Goal: Feedback & Contribution: Contribute content

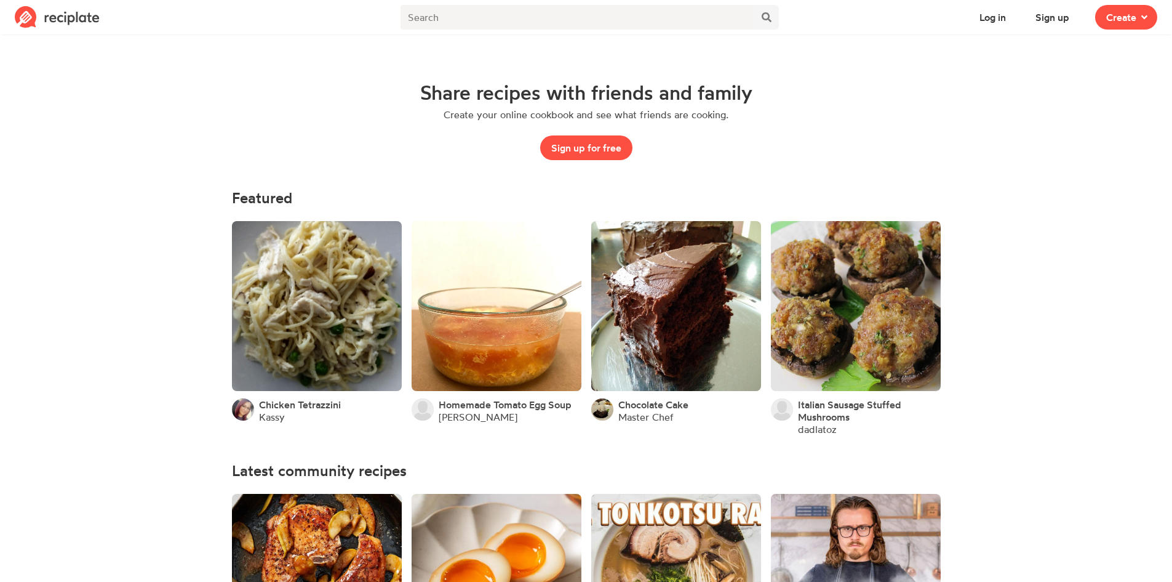
scroll to position [123, 0]
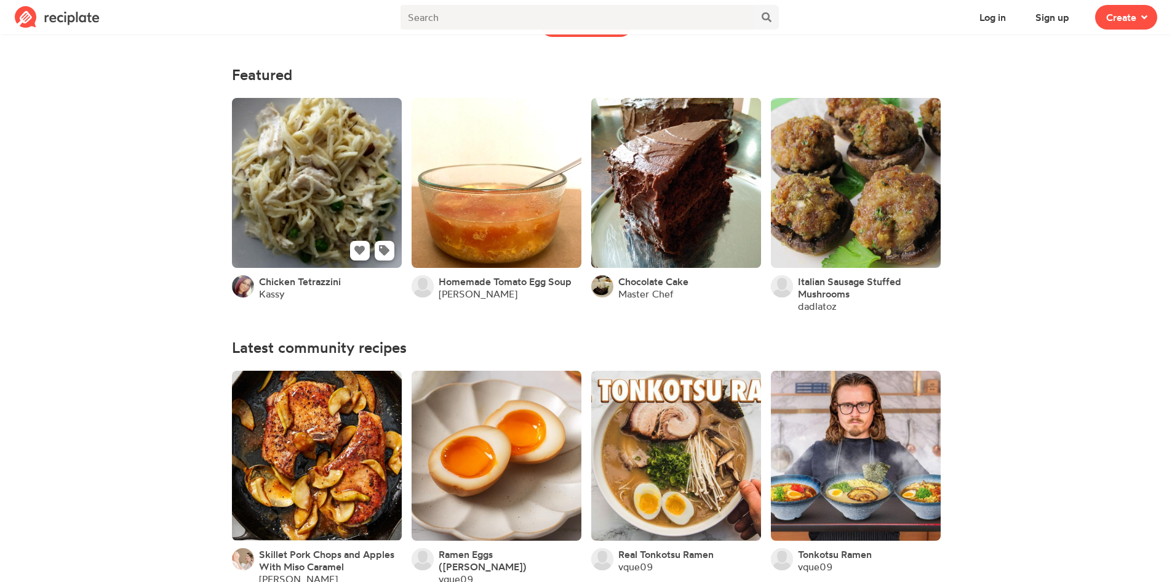
click at [373, 185] on link at bounding box center [317, 183] width 170 height 170
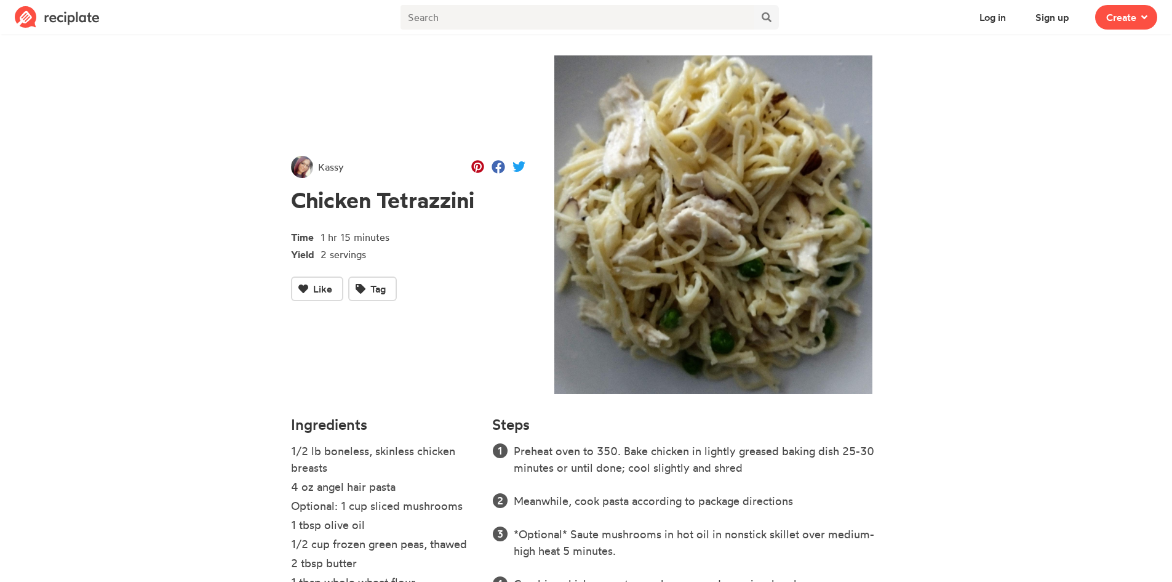
click at [739, 222] on img at bounding box center [713, 224] width 337 height 338
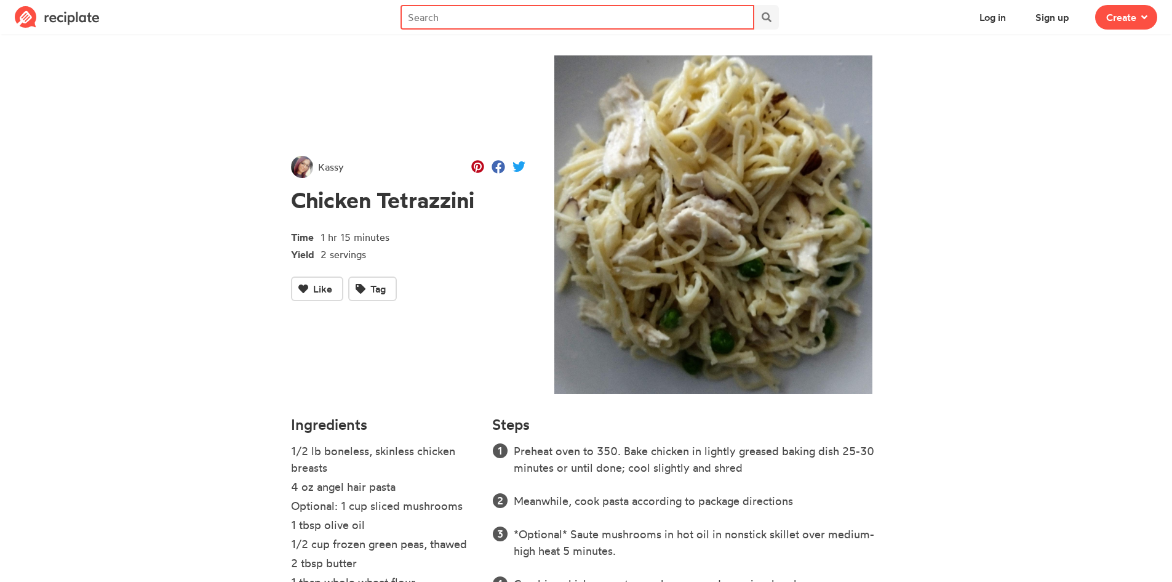
click at [424, 21] on input "text" at bounding box center [578, 17] width 354 height 25
type input "carbonara"
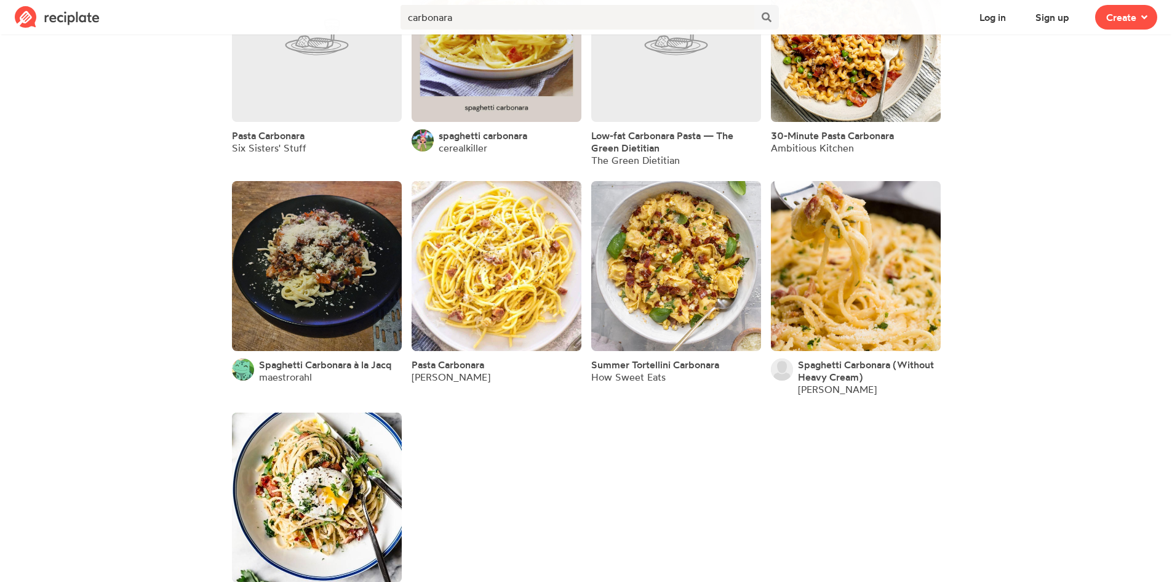
scroll to position [179, 0]
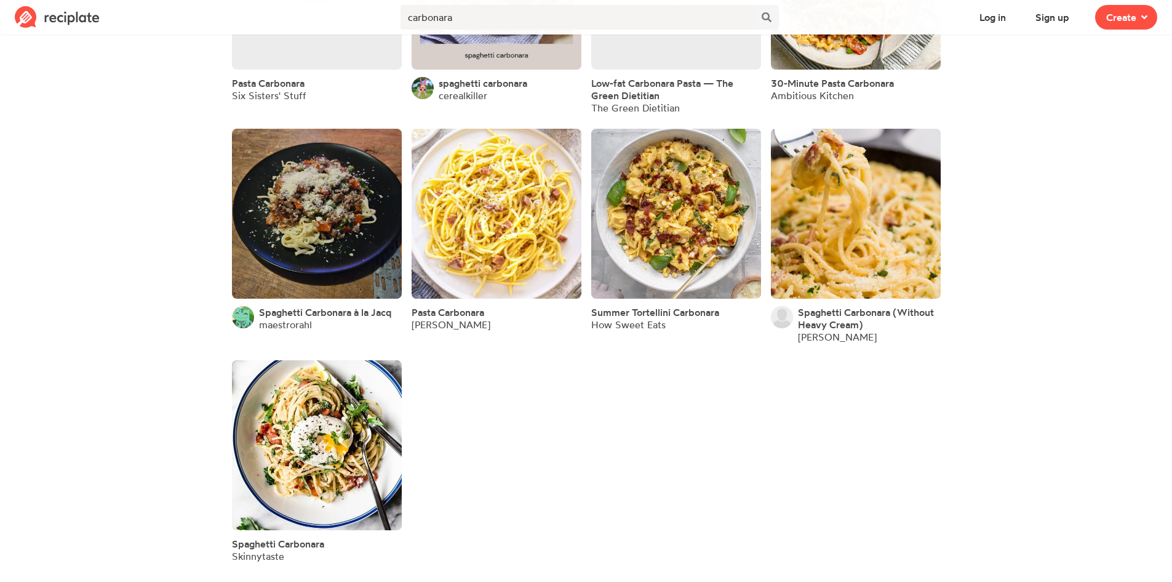
click at [518, 198] on link at bounding box center [497, 214] width 170 height 170
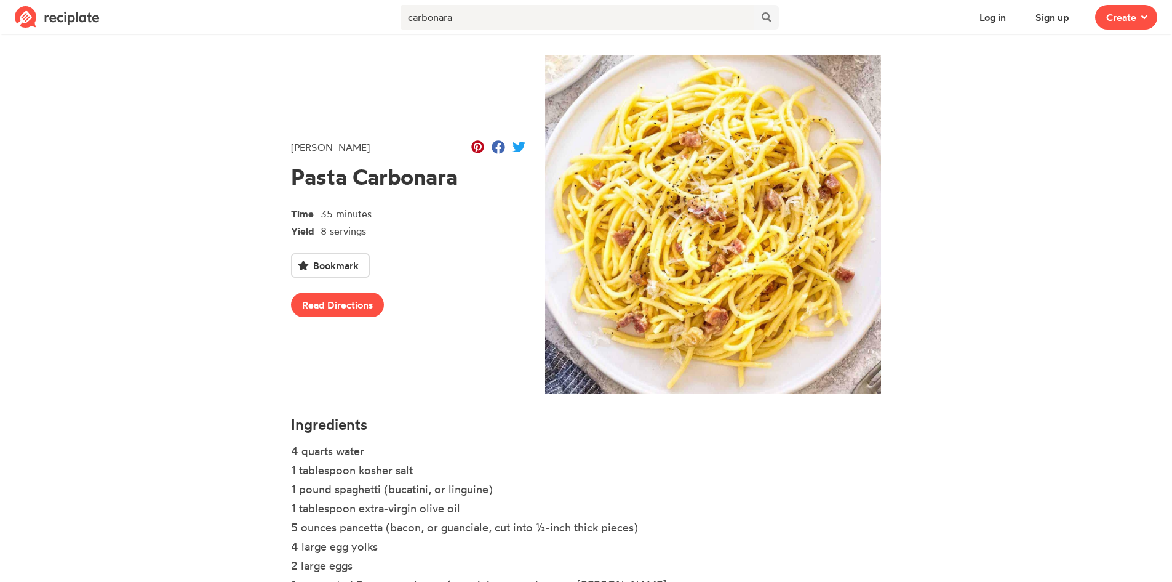
click at [47, 17] on img at bounding box center [57, 17] width 85 height 22
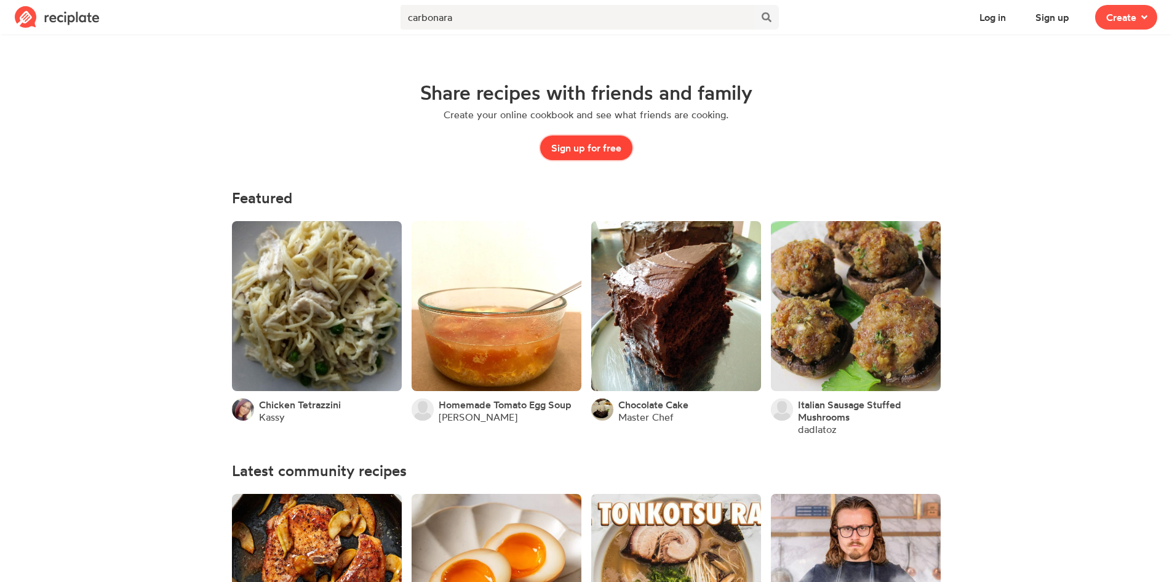
click at [605, 140] on button "Sign up for free" at bounding box center [586, 147] width 92 height 25
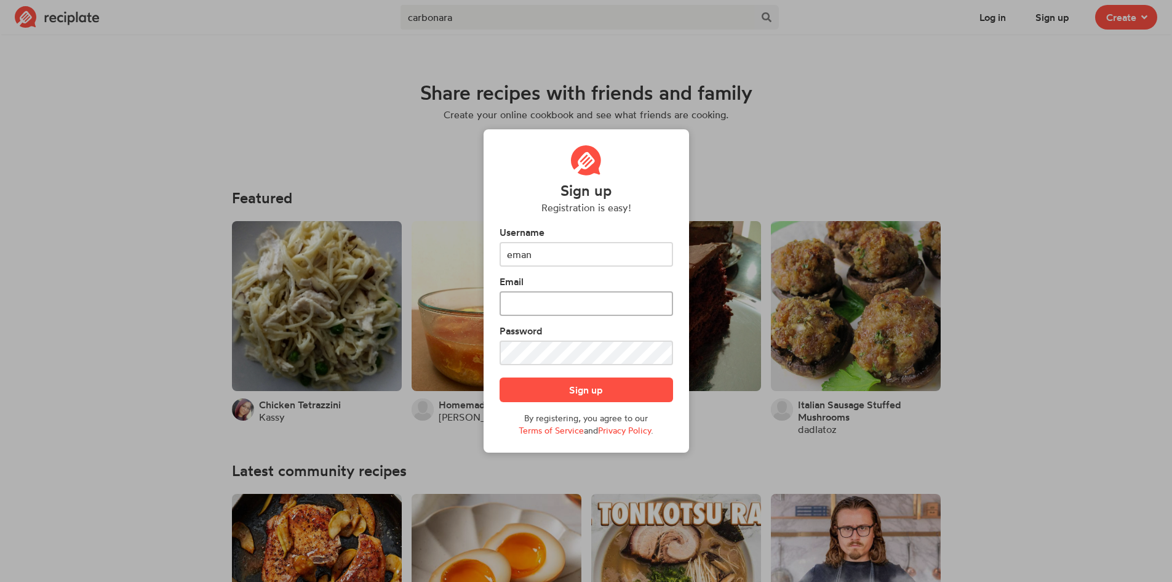
type input "eman"
drag, startPoint x: 526, startPoint y: 305, endPoint x: 494, endPoint y: 286, distance: 37.6
click at [526, 306] on input "text" at bounding box center [587, 303] width 174 height 25
type input "emanespanola03@gmail.com"
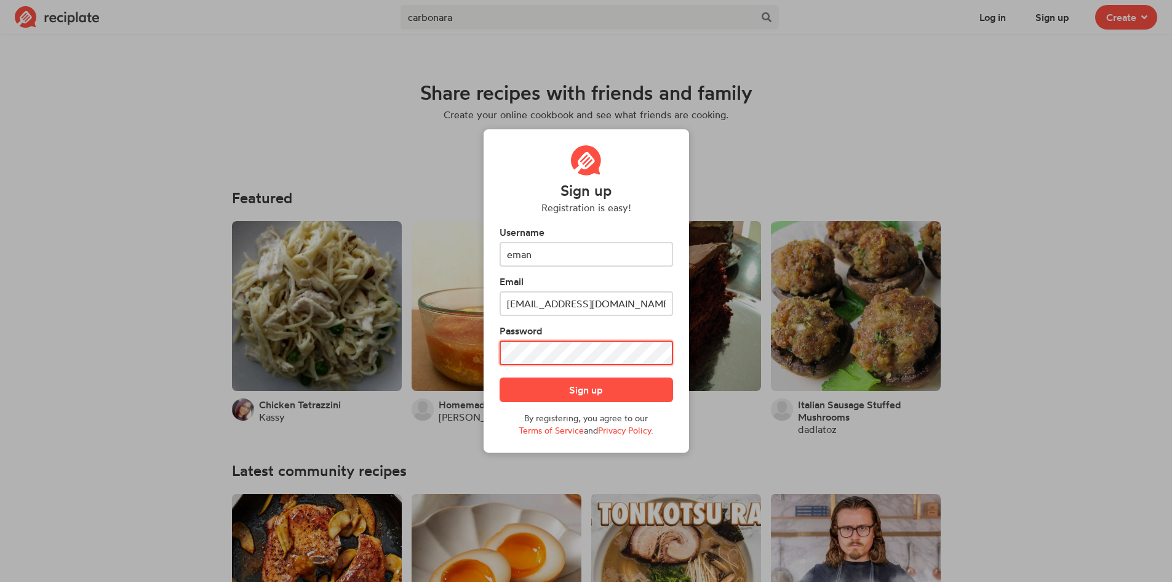
click at [500, 377] on button "Sign up" at bounding box center [587, 389] width 174 height 25
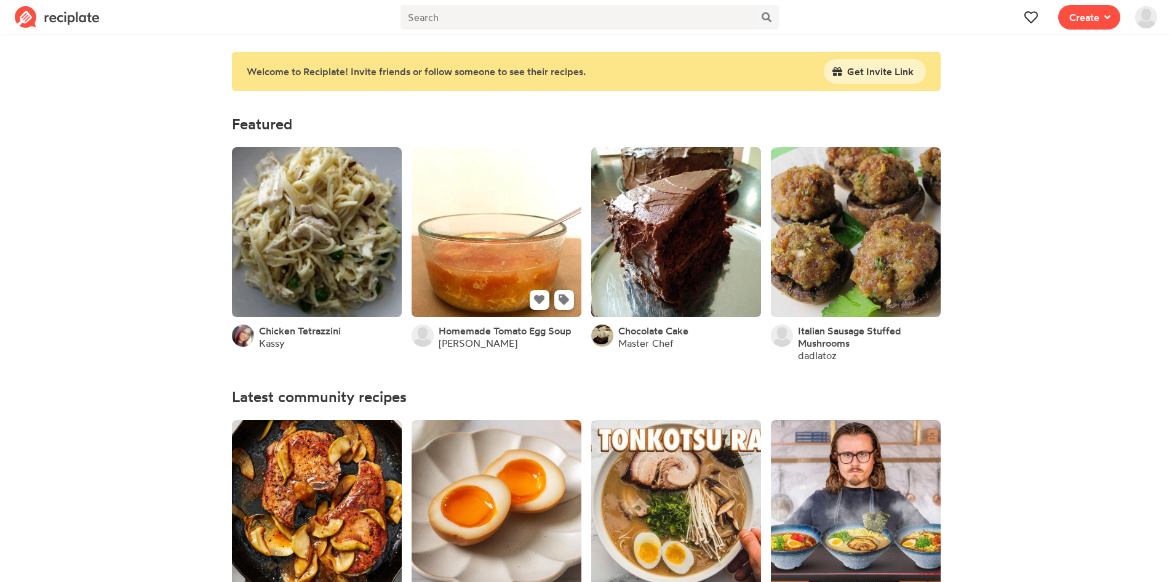
click at [474, 225] on link at bounding box center [497, 232] width 170 height 170
click at [1098, 21] on span "Create" at bounding box center [1085, 17] width 30 height 15
click at [1031, 51] on div "Recipe Write a recipe from scratch" at bounding box center [1045, 54] width 106 height 26
click at [1158, 16] on span at bounding box center [1146, 17] width 37 height 34
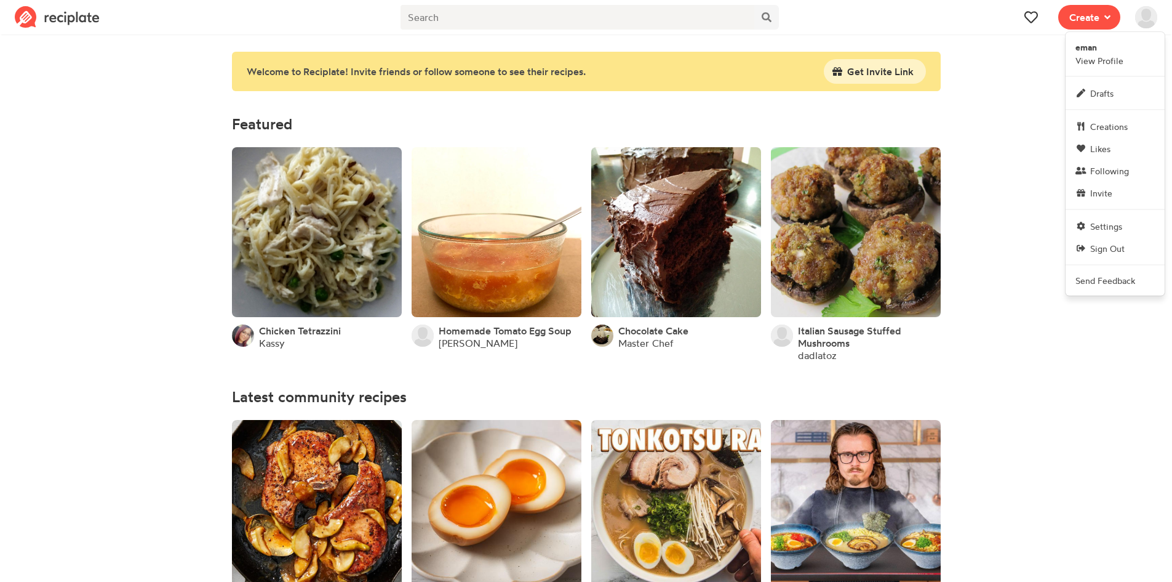
click at [52, 22] on img at bounding box center [57, 17] width 85 height 22
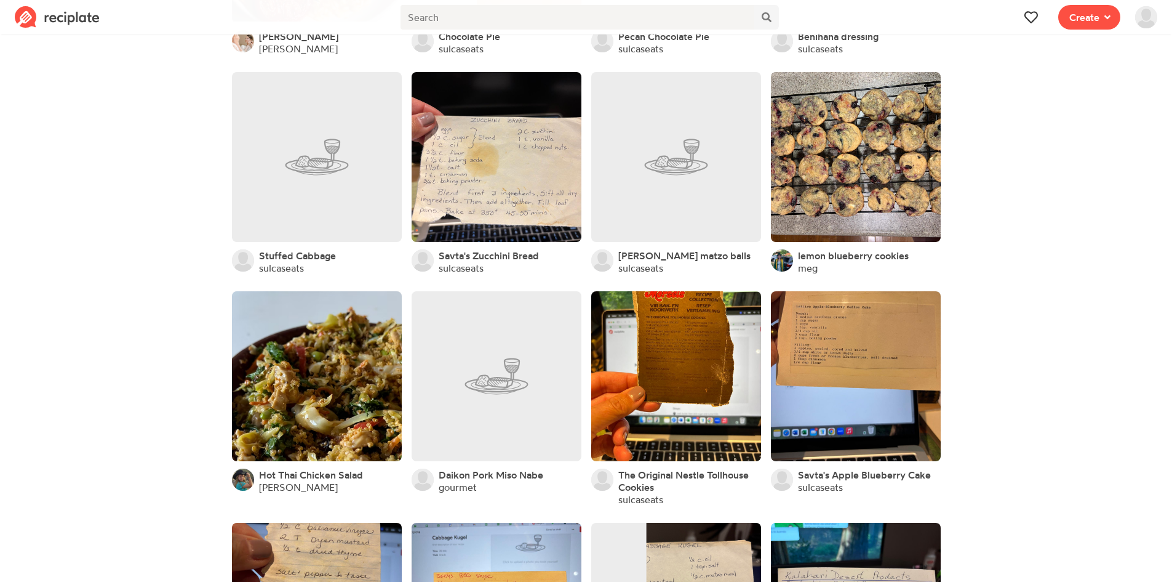
scroll to position [4345, 0]
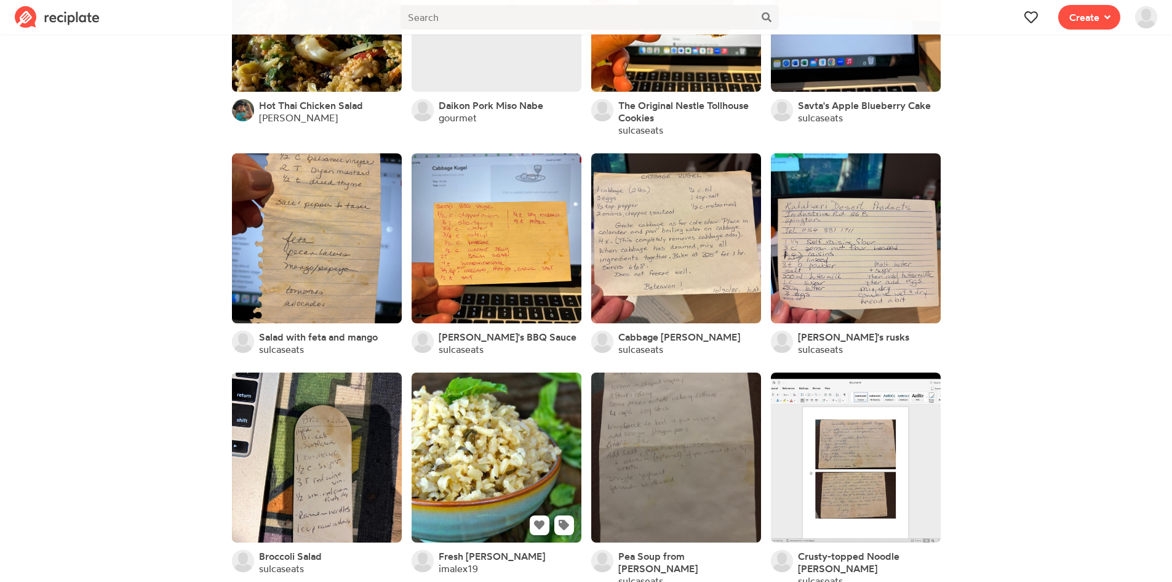
click at [498, 415] on link at bounding box center [497, 457] width 170 height 170
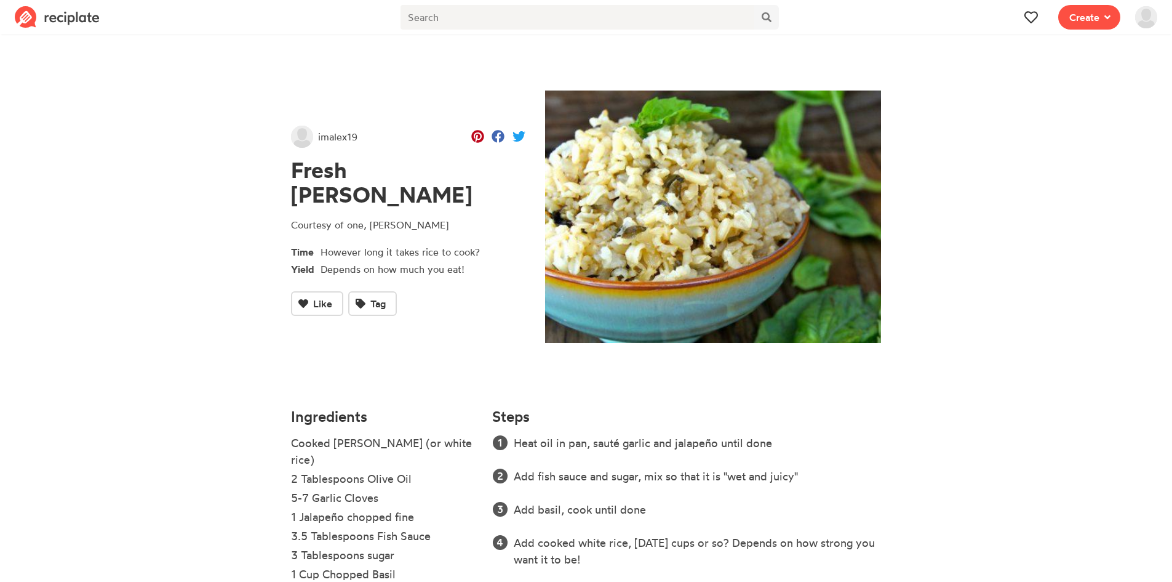
scroll to position [61, 0]
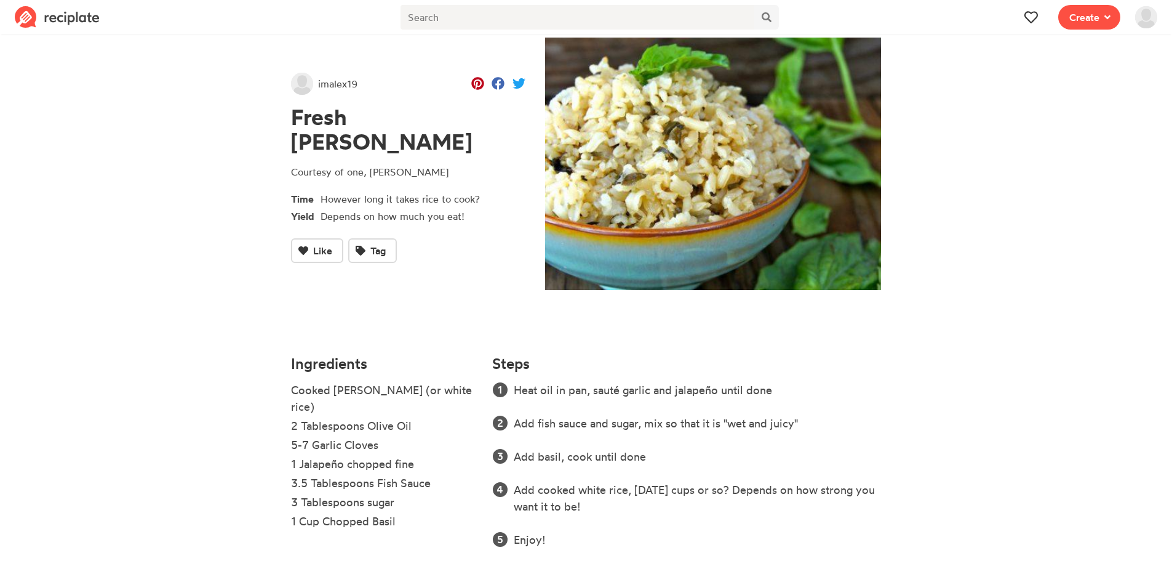
drag, startPoint x: 62, startPoint y: 14, endPoint x: 81, endPoint y: 2, distance: 22.7
click at [62, 14] on img at bounding box center [57, 17] width 85 height 22
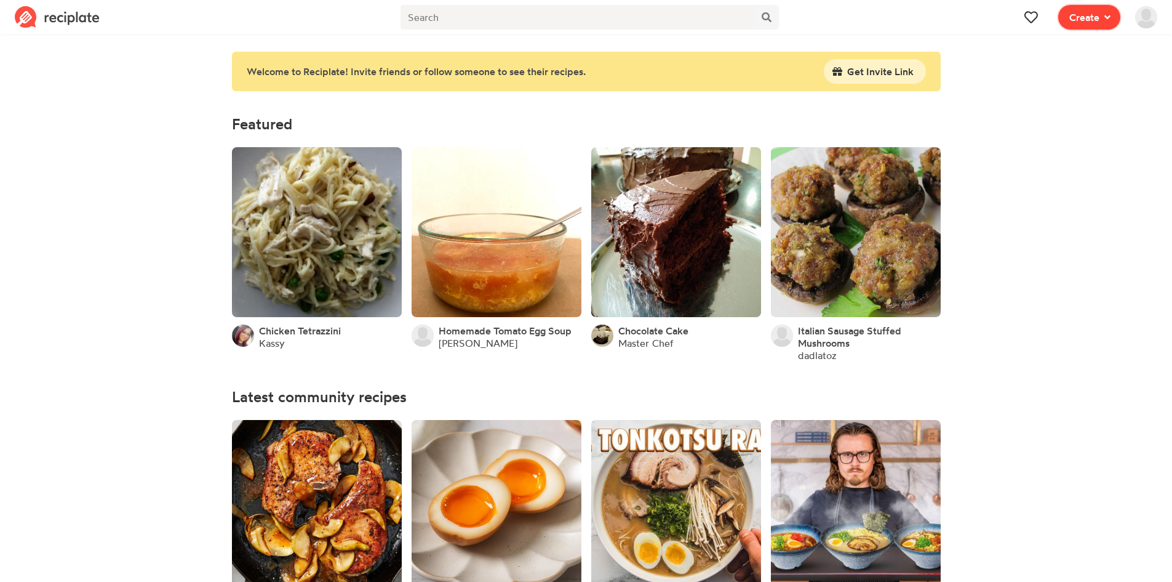
click at [1078, 25] on button "Create" at bounding box center [1089, 17] width 62 height 25
click at [1052, 59] on span "Write a recipe from scratch" at bounding box center [1045, 60] width 106 height 10
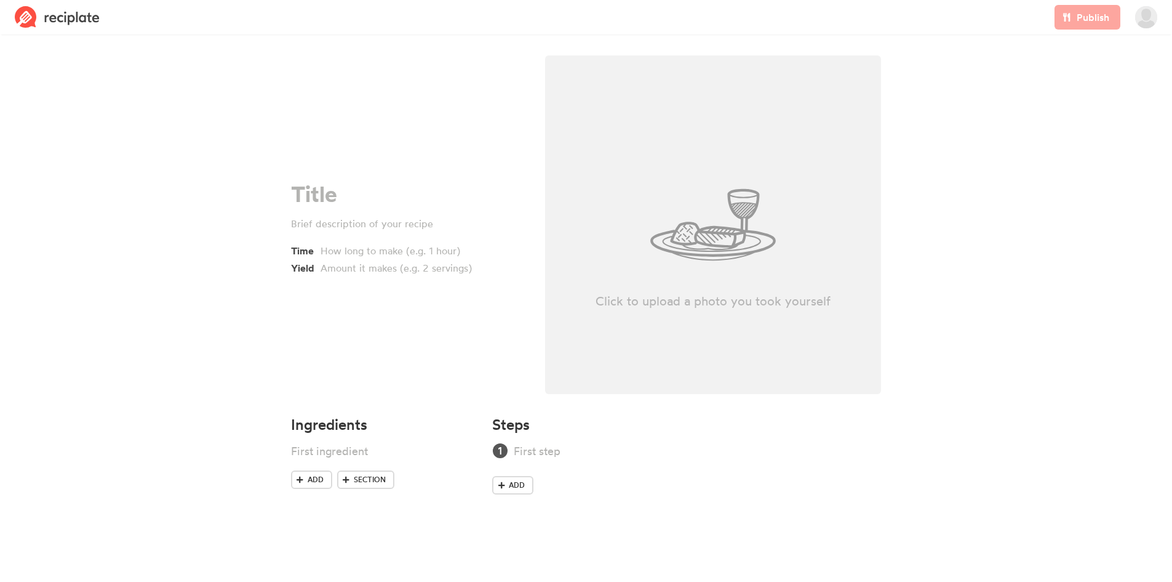
click at [1085, 20] on div "Publish" at bounding box center [1087, 17] width 81 height 34
click at [33, 4] on link at bounding box center [57, 17] width 100 height 34
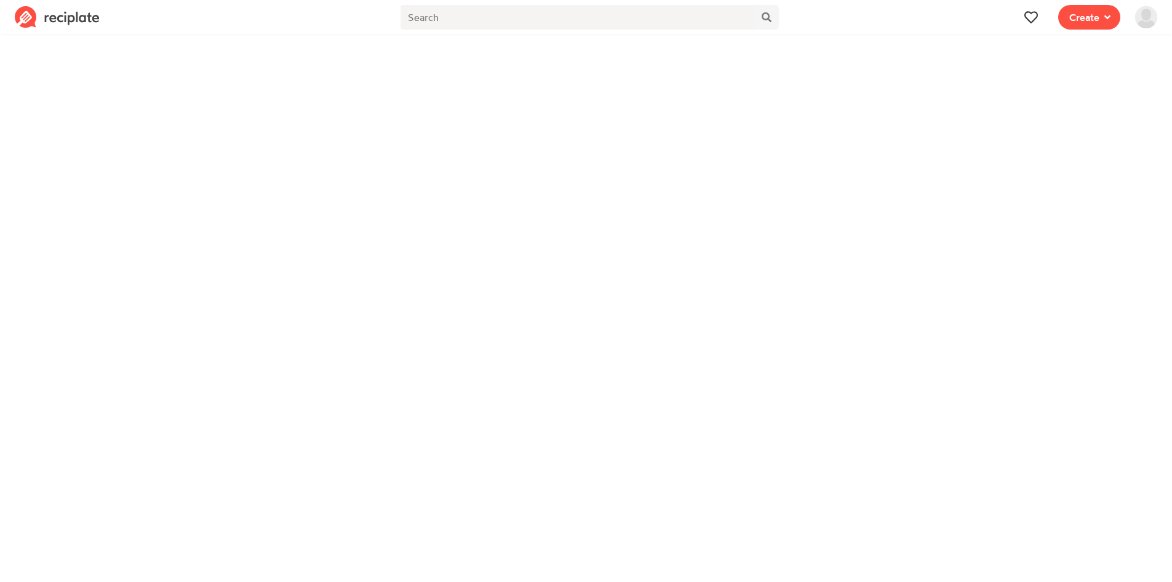
click at [1162, 22] on span at bounding box center [1146, 17] width 37 height 34
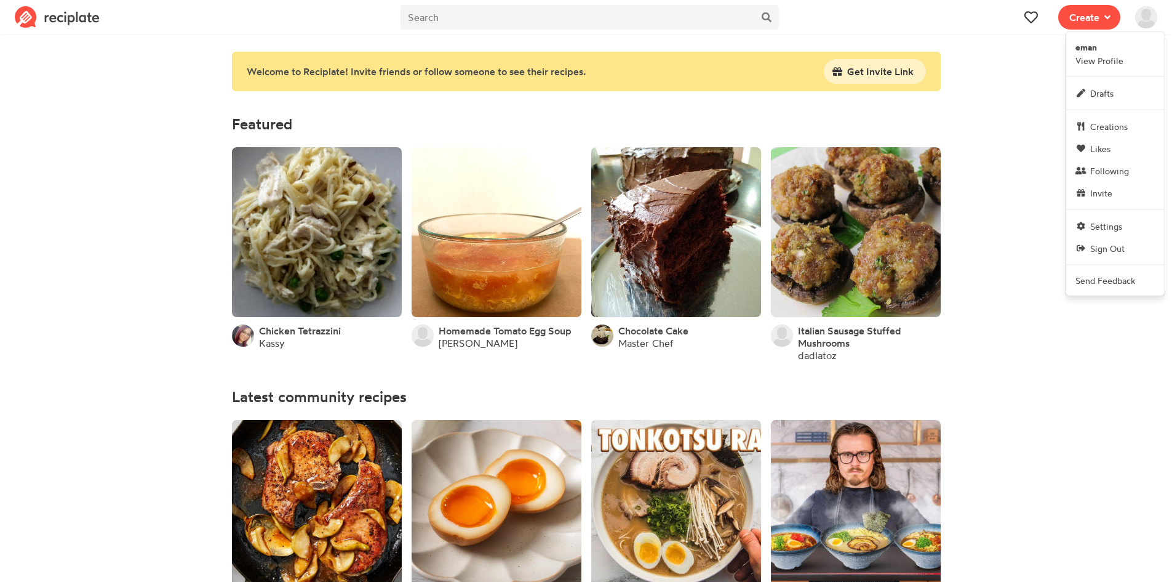
click at [1159, 21] on span at bounding box center [1146, 17] width 37 height 34
click at [1113, 62] on span "eman View Profile" at bounding box center [1100, 54] width 48 height 26
